Goal: Information Seeking & Learning: Learn about a topic

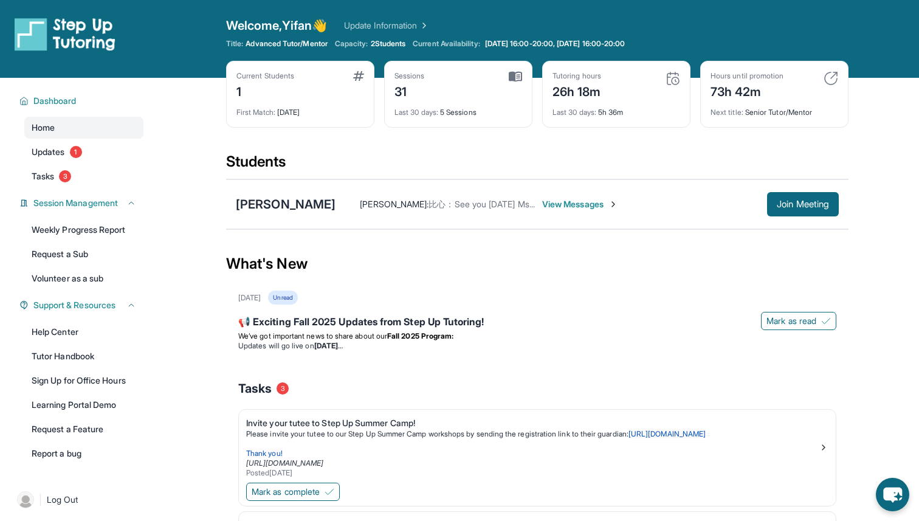
click at [281, 44] on span "Advanced Tutor/Mentor" at bounding box center [285, 44] width 81 height 10
